Goal: Task Accomplishment & Management: Manage account settings

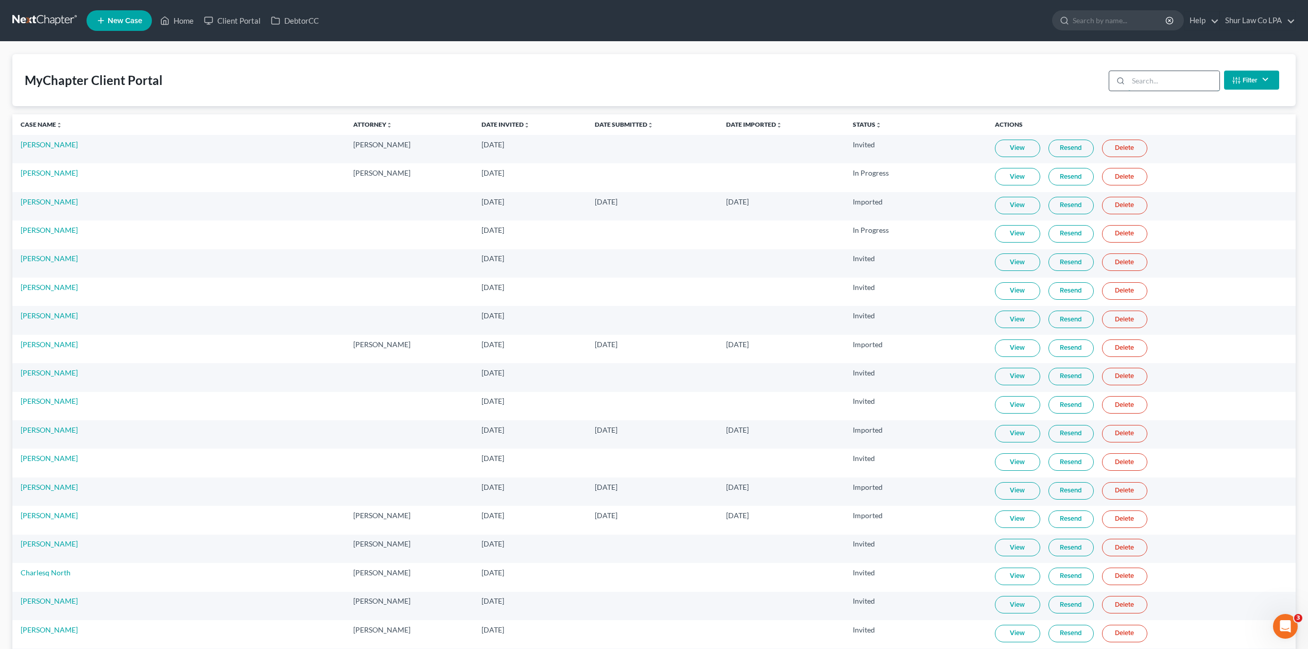
click at [1149, 73] on input "search" at bounding box center [1173, 81] width 91 height 20
click at [26, 15] on link at bounding box center [45, 20] width 66 height 19
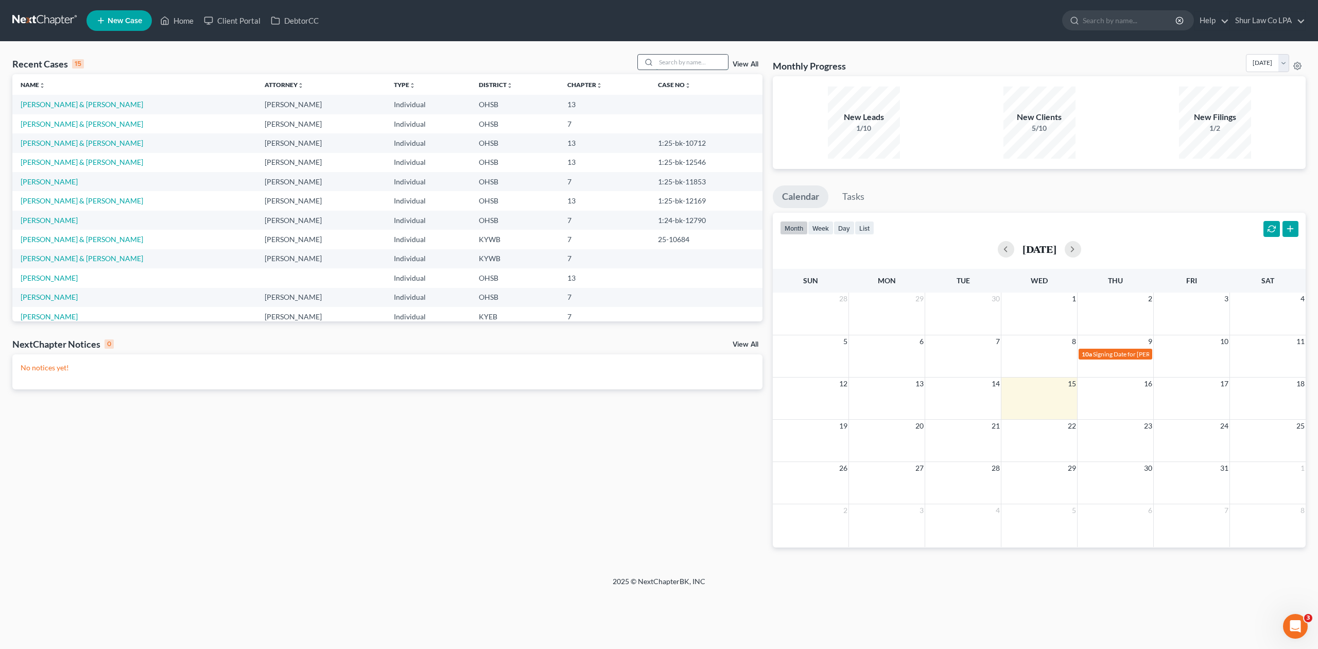
click at [672, 56] on input "search" at bounding box center [692, 62] width 72 height 15
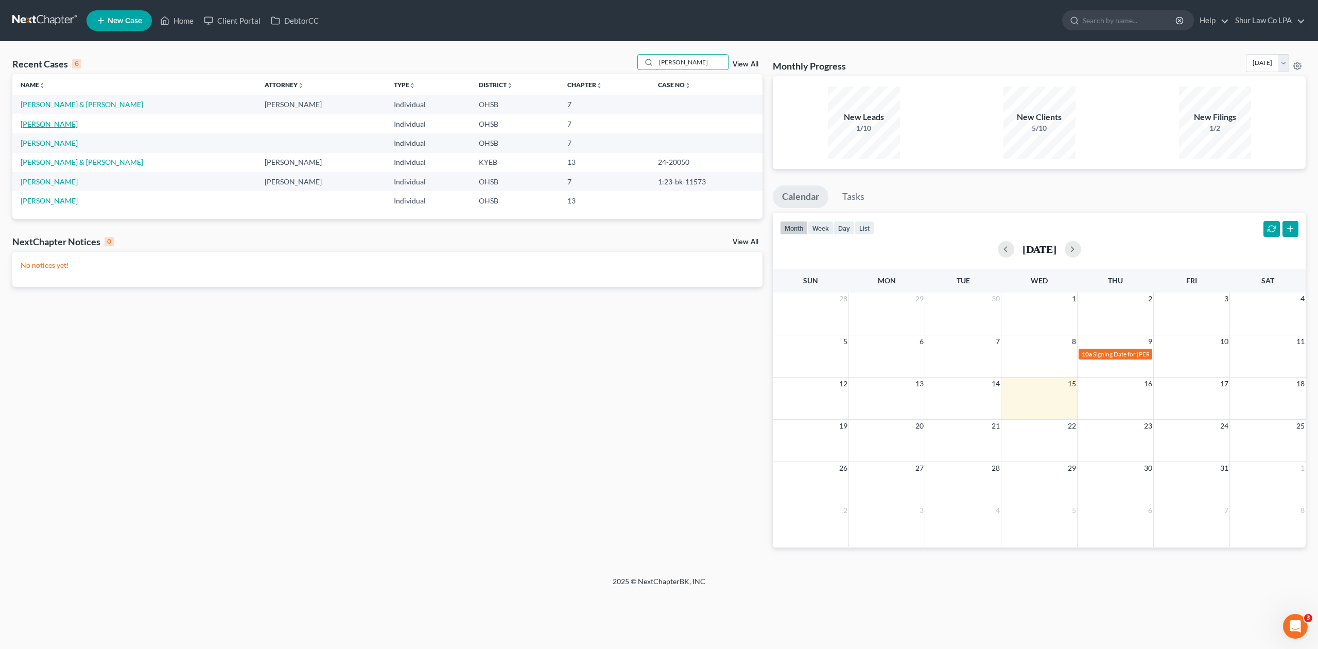
type input "[PERSON_NAME]"
click at [36, 126] on link "[PERSON_NAME]" at bounding box center [49, 123] width 57 height 9
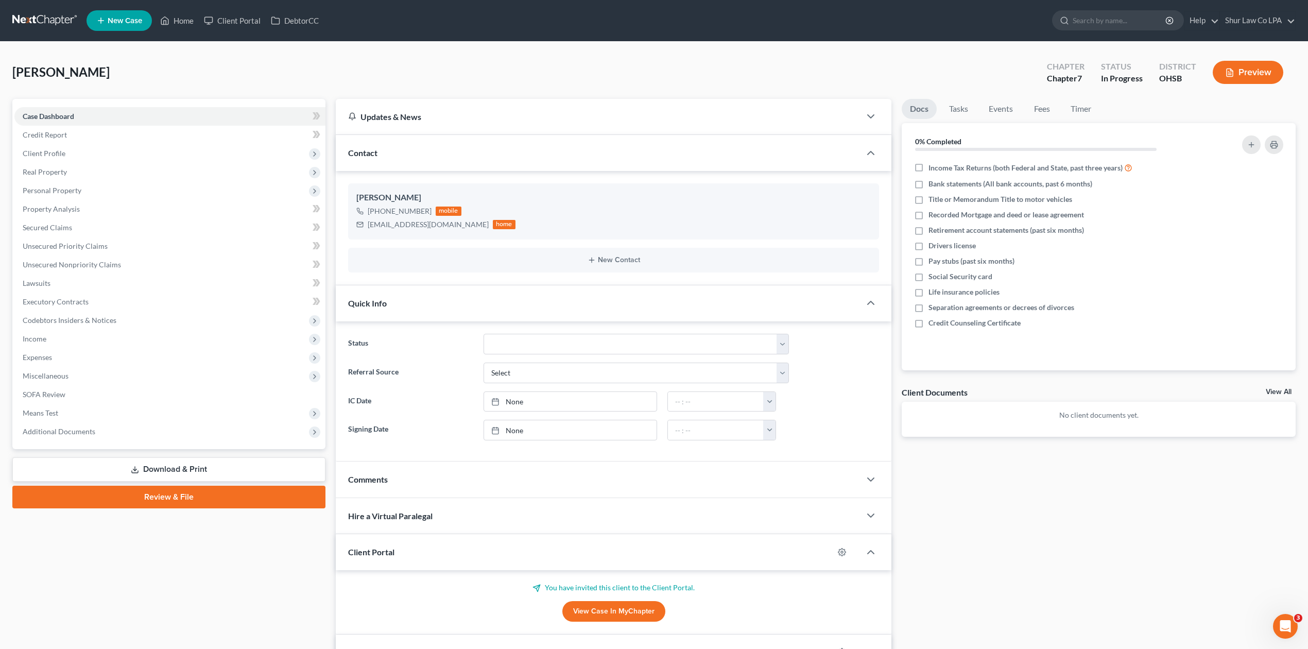
click at [37, 21] on link at bounding box center [45, 20] width 66 height 19
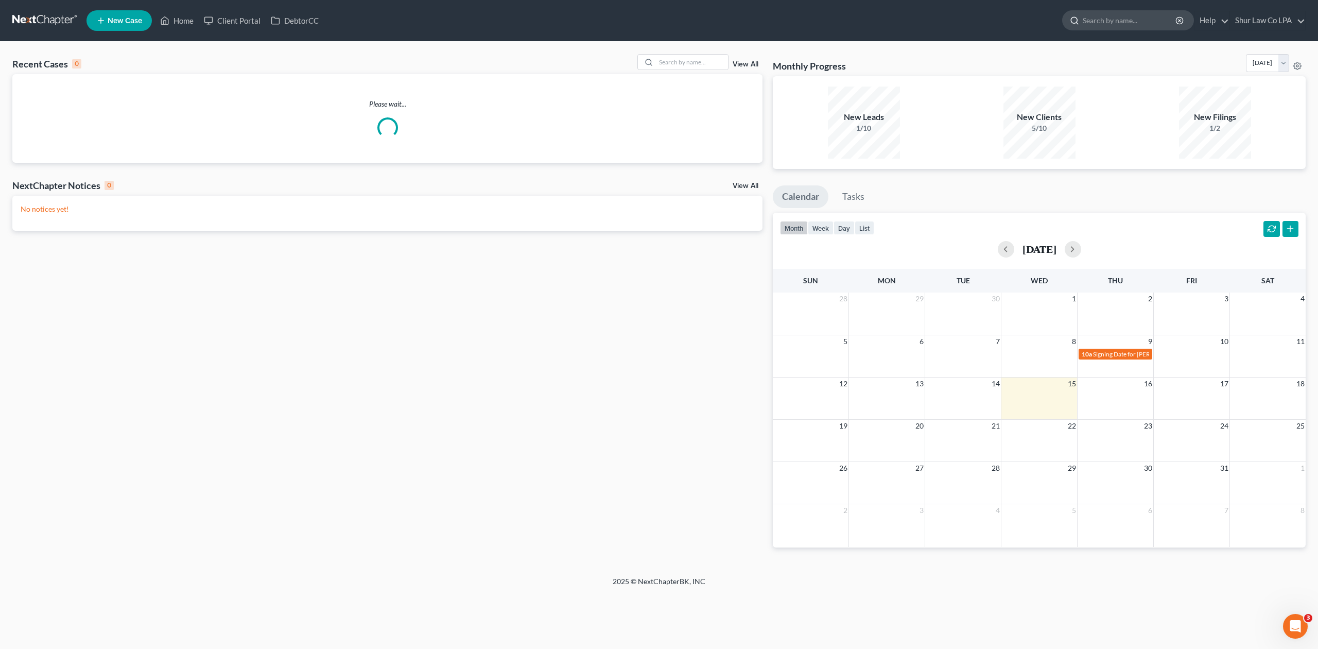
click at [1117, 22] on input "search" at bounding box center [1130, 20] width 94 height 19
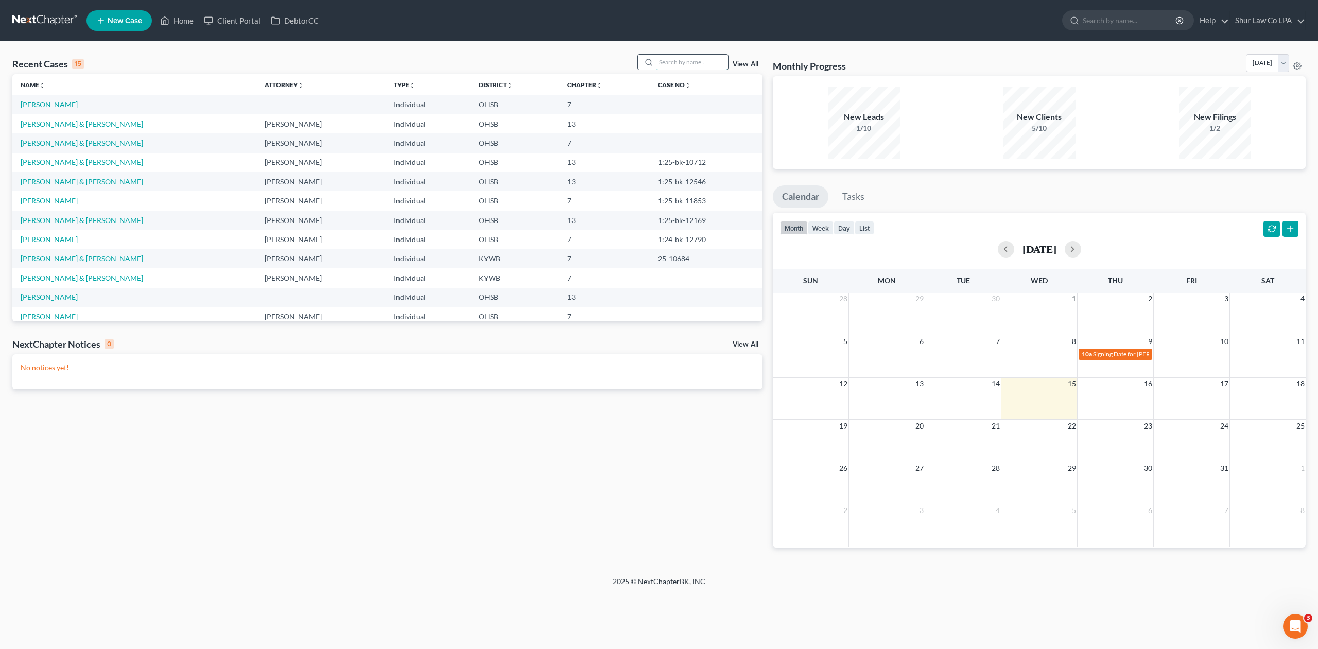
click at [680, 61] on input "search" at bounding box center [692, 62] width 72 height 15
click at [1133, 18] on input "search" at bounding box center [1130, 20] width 94 height 19
click at [241, 22] on link "Client Portal" at bounding box center [232, 20] width 67 height 19
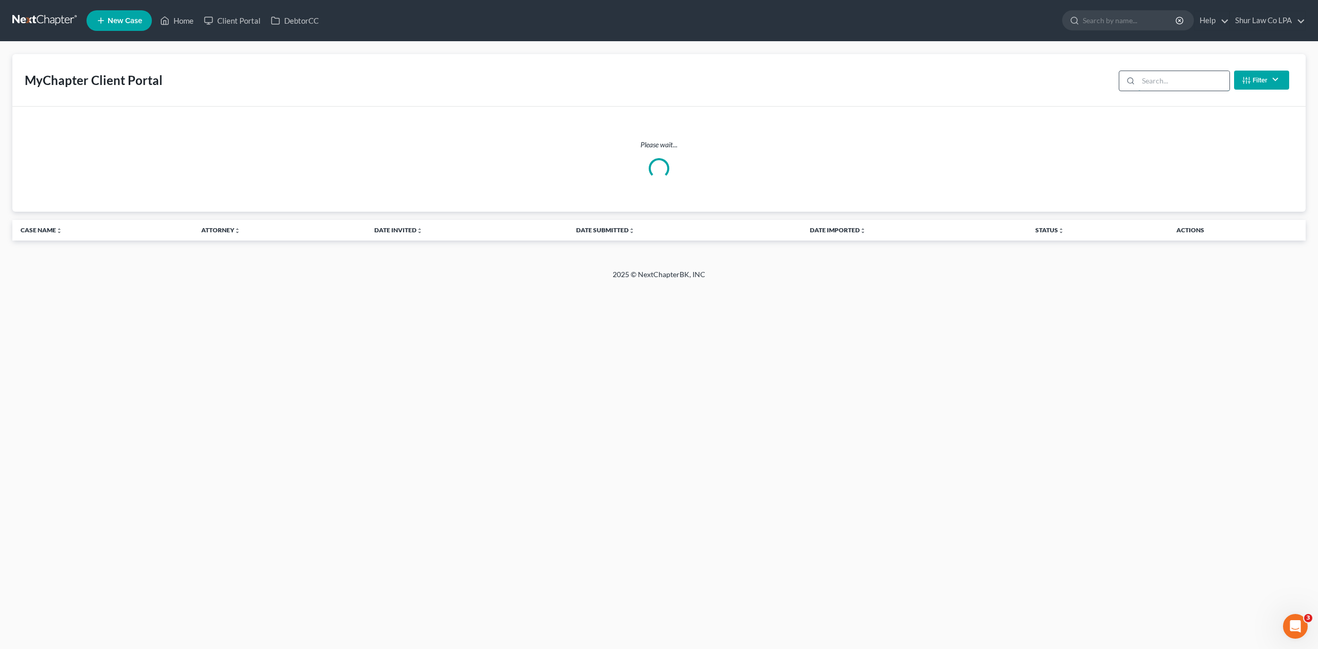
click at [1164, 78] on input "search" at bounding box center [1183, 81] width 91 height 20
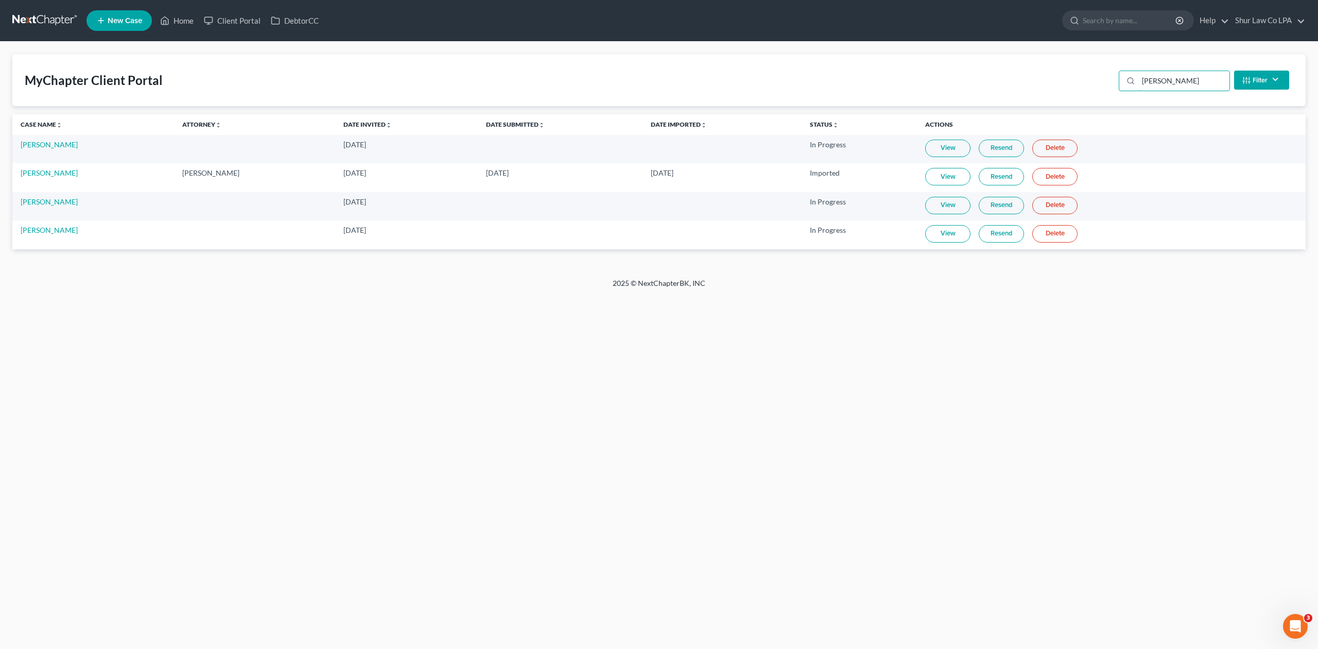
type input "[PERSON_NAME]"
drag, startPoint x: 868, startPoint y: 237, endPoint x: 355, endPoint y: 236, distance: 513.3
click at [355, 236] on tr "Mari Cole Mar 7, 2025 In Progress View Resend Delete" at bounding box center [658, 234] width 1293 height 28
copy tr "Mar 7, 2025 In Progress"
click at [952, 236] on link "View" at bounding box center [947, 234] width 45 height 18
